Goal: Navigation & Orientation: Find specific page/section

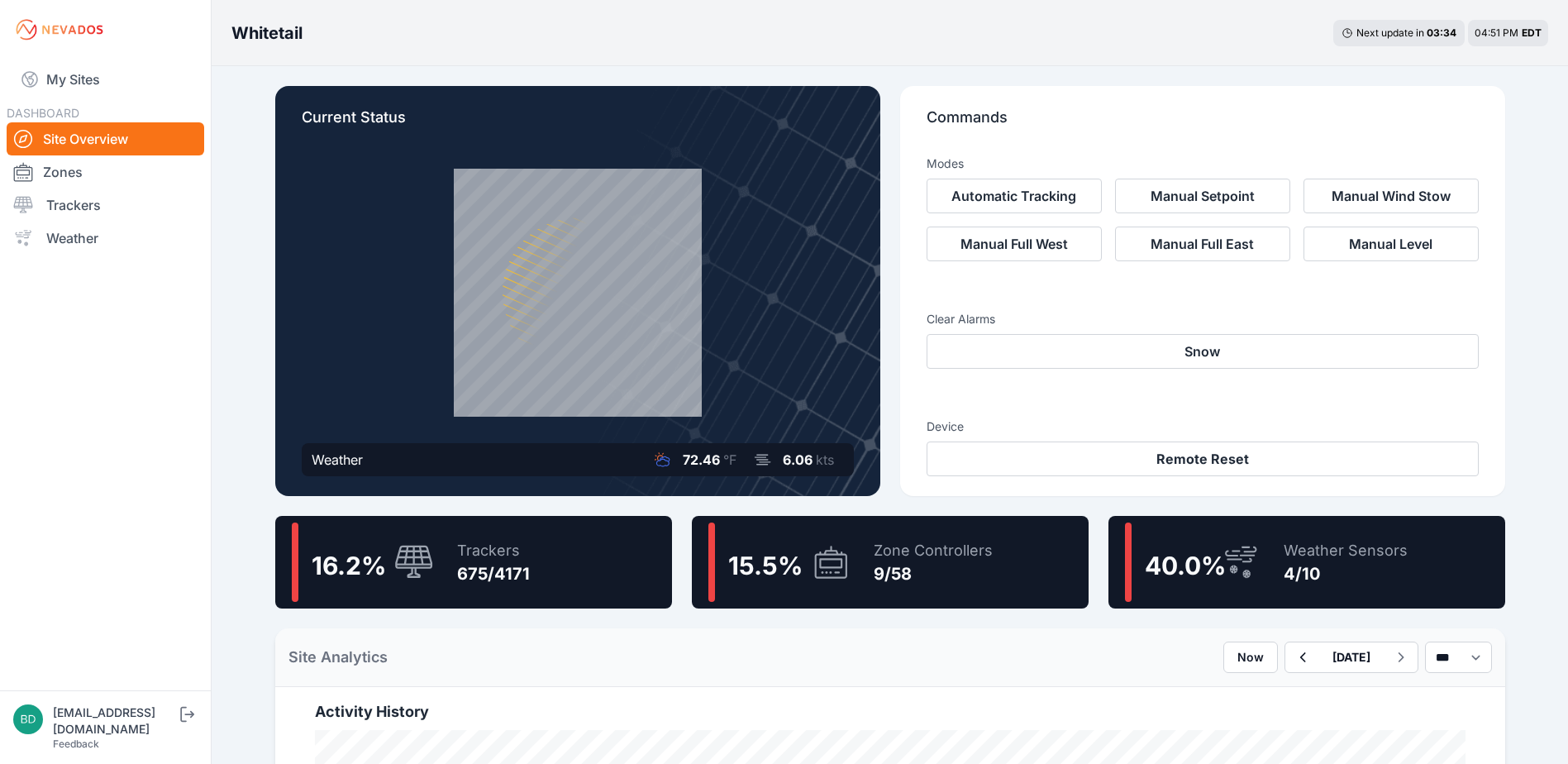
click at [514, 568] on div "675/4171" at bounding box center [493, 573] width 73 height 23
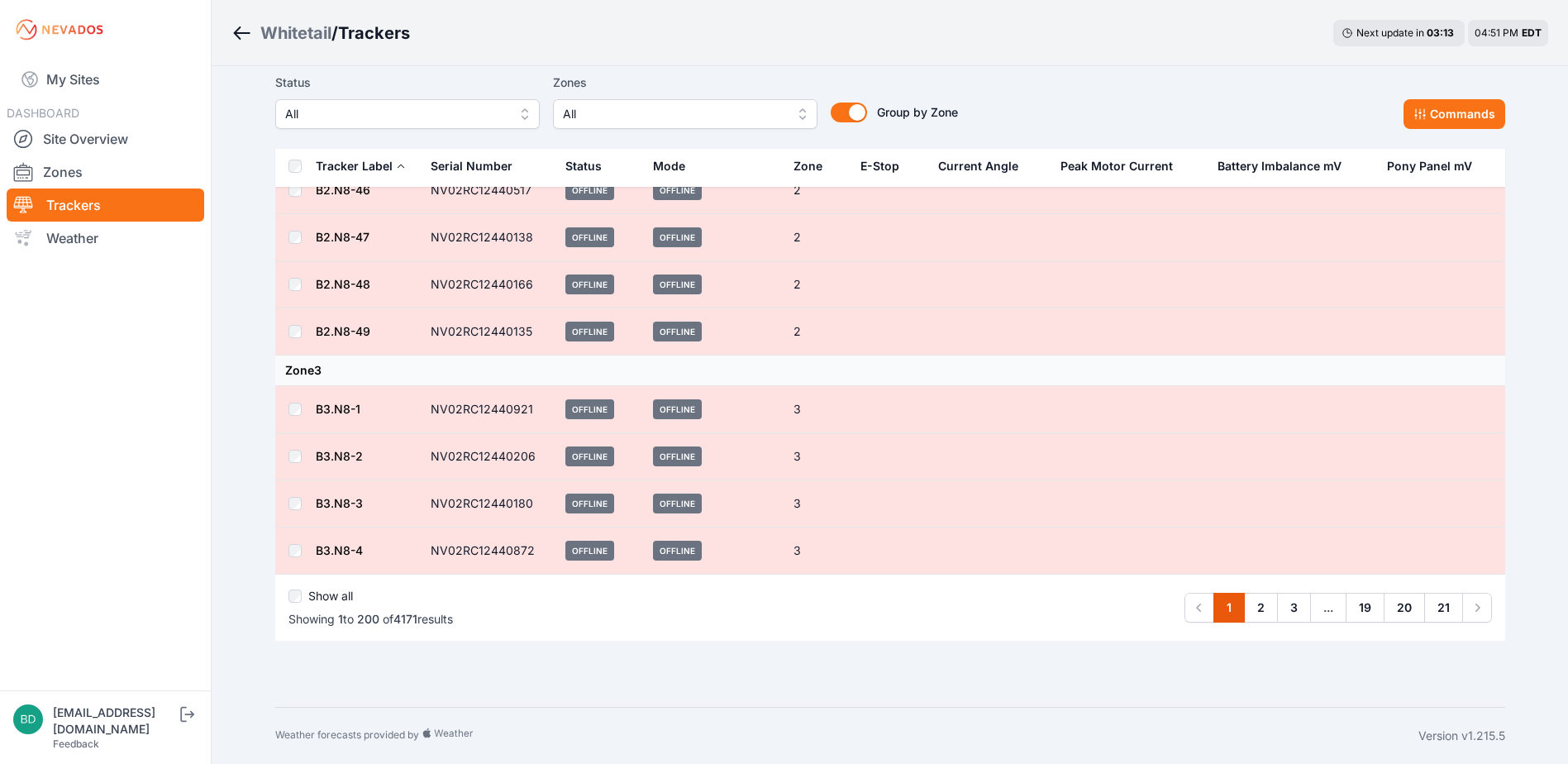
scroll to position [2502, 0]
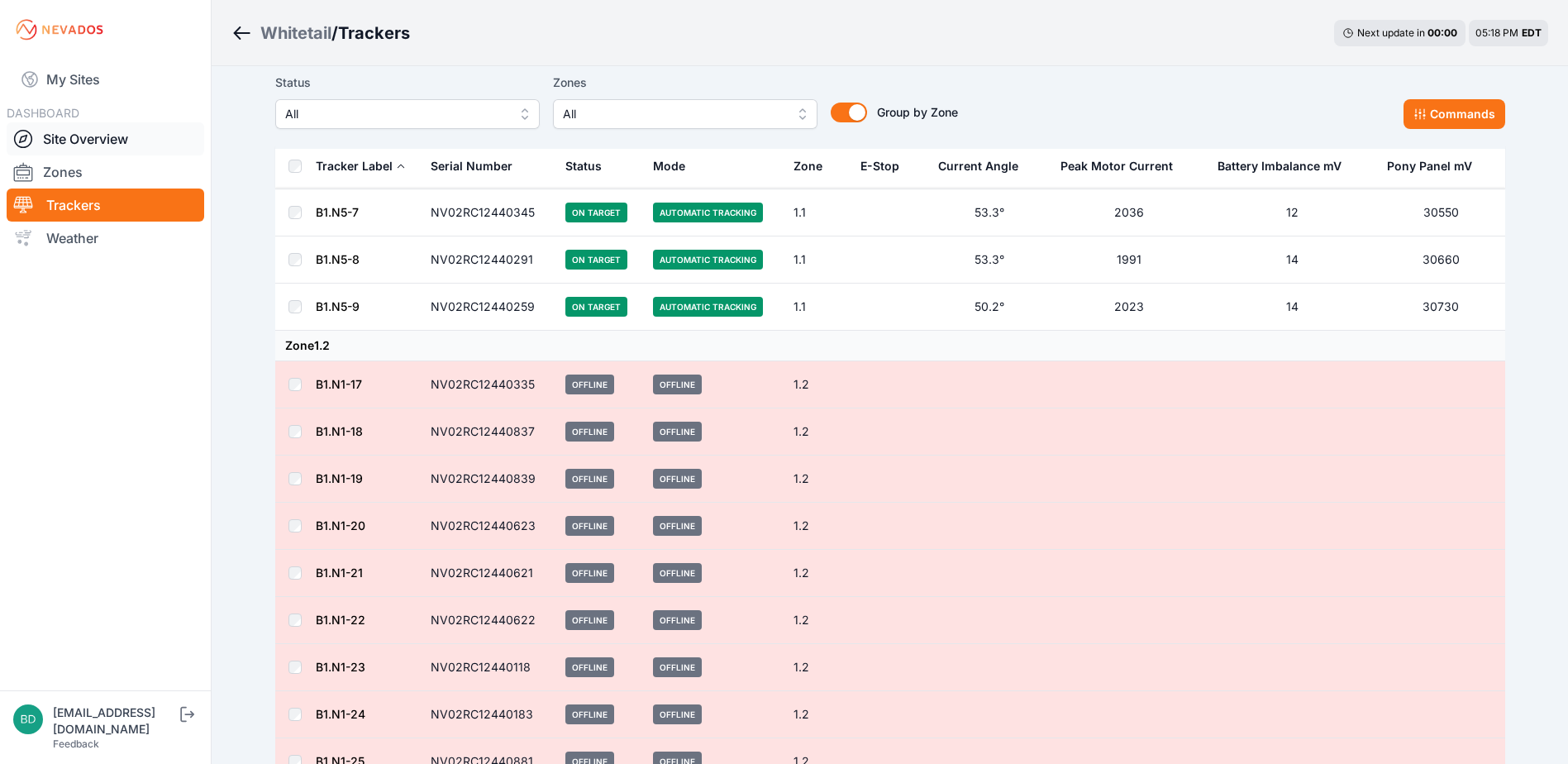
click at [164, 127] on link "Site Overview" at bounding box center [105, 138] width 197 height 33
click at [150, 132] on link "Site Overview" at bounding box center [105, 138] width 197 height 33
drag, startPoint x: 150, startPoint y: 132, endPoint x: 74, endPoint y: 139, distance: 76.3
click at [74, 139] on link "Site Overview" at bounding box center [105, 138] width 197 height 33
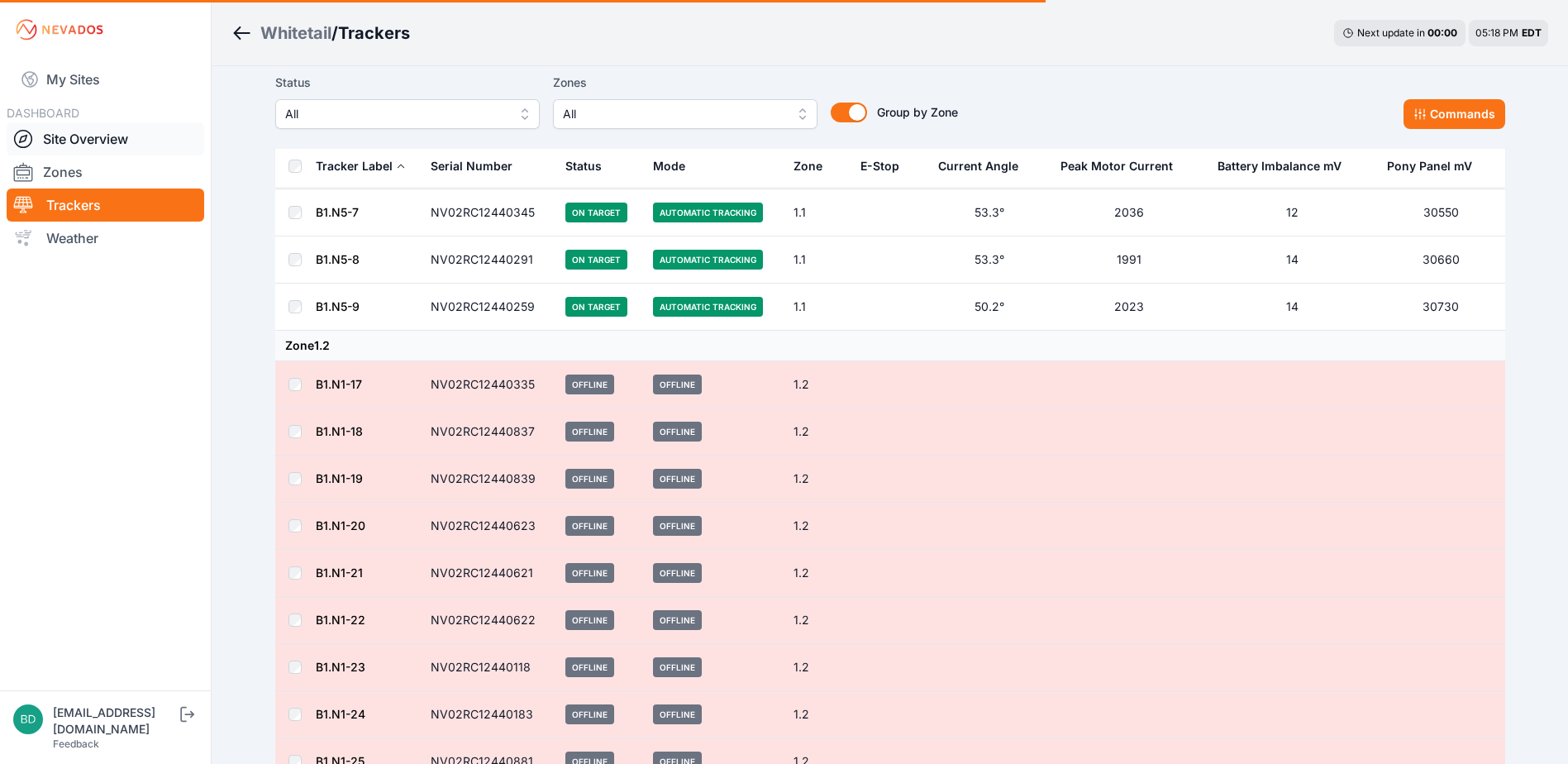
click at [74, 139] on link "Site Overview" at bounding box center [105, 138] width 197 height 33
click at [262, 30] on div "Whitetail" at bounding box center [296, 33] width 71 height 23
